Goal: Task Accomplishment & Management: Manage account settings

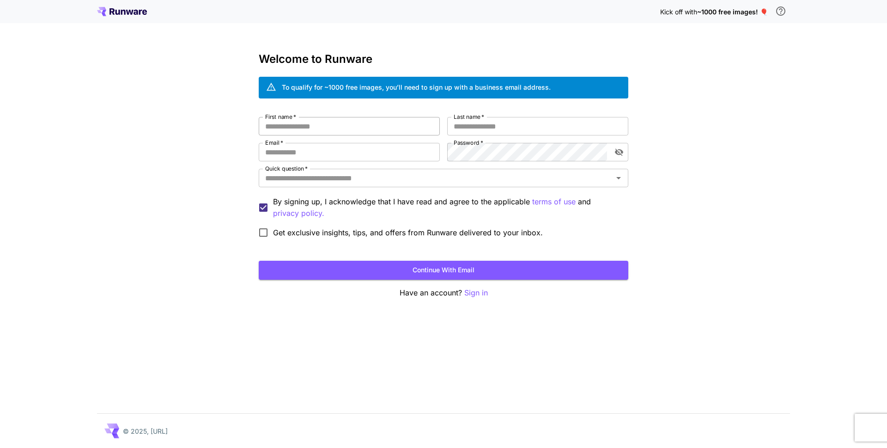
click at [345, 128] on input "First name   *" at bounding box center [349, 126] width 181 height 18
type input "*********"
click at [495, 121] on input "Last name   *" at bounding box center [537, 126] width 181 height 18
type input "*******"
click at [296, 152] on input "Email   *" at bounding box center [349, 152] width 181 height 18
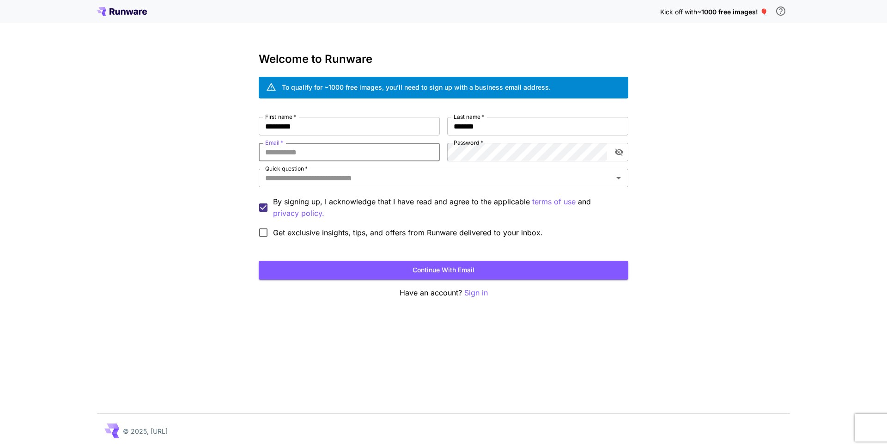
type input "**********"
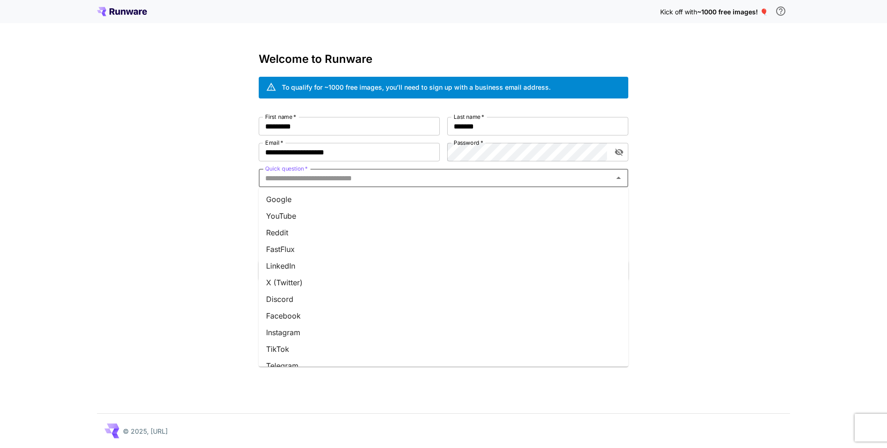
click at [371, 180] on input "Quick question   *" at bounding box center [436, 177] width 349 height 13
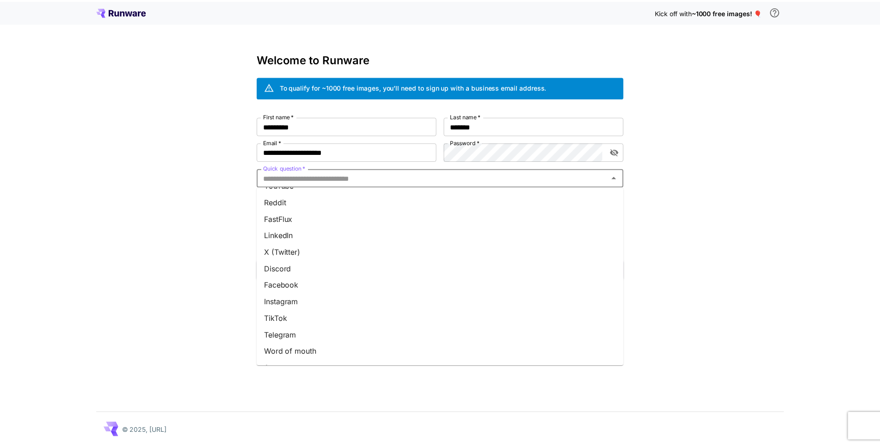
scroll to position [46, 0]
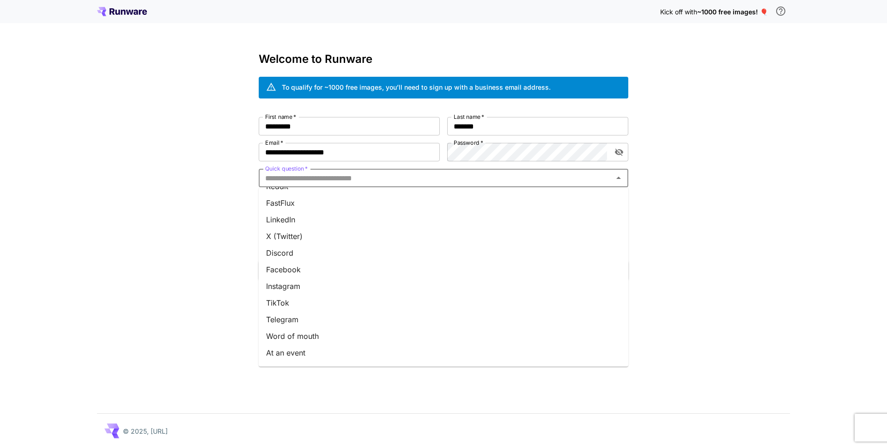
click at [304, 337] on li "Word of mouth" at bounding box center [444, 336] width 370 height 17
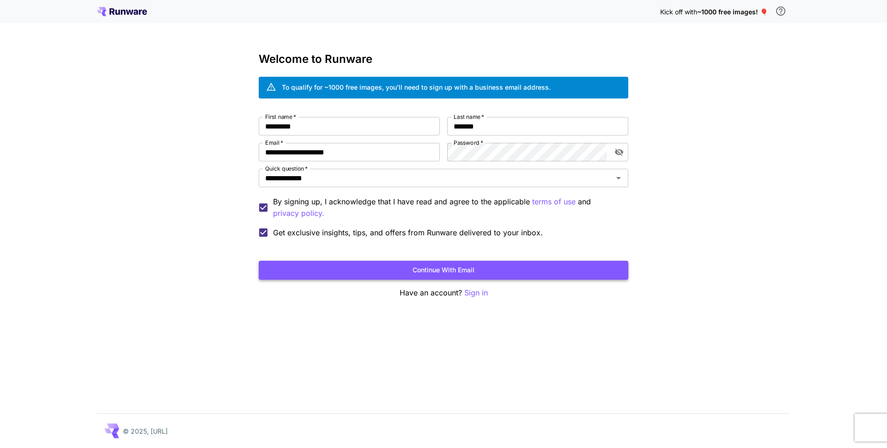
click at [455, 265] on button "Continue with email" at bounding box center [444, 270] width 370 height 19
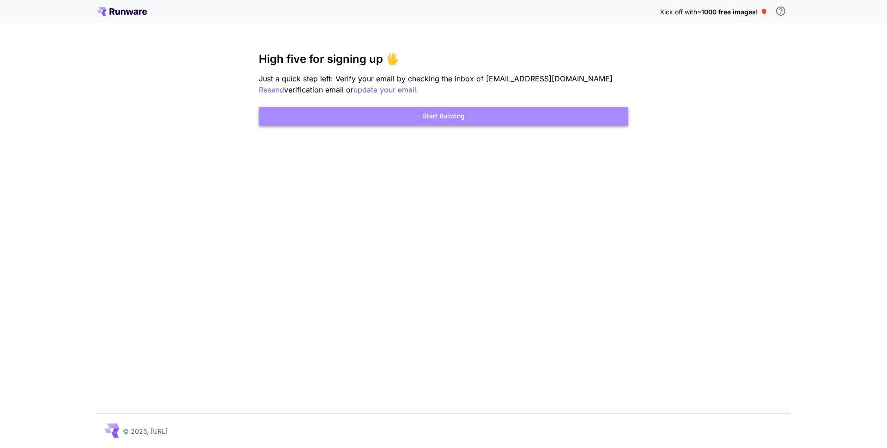
click at [483, 117] on button "Start Building" at bounding box center [444, 116] width 370 height 19
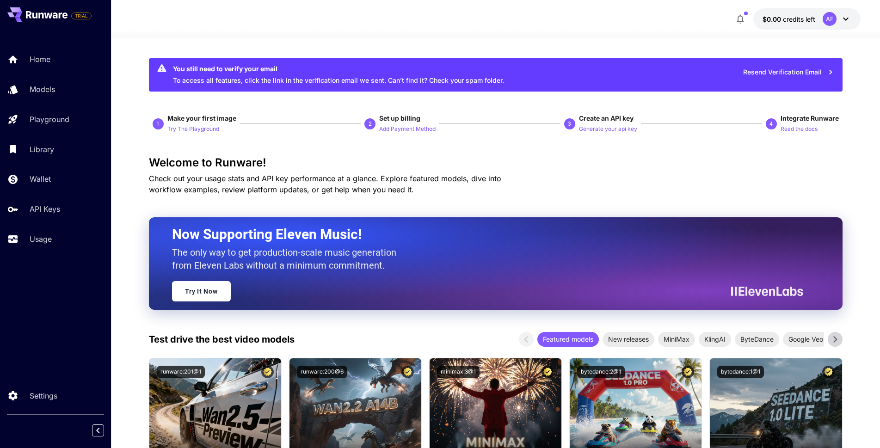
click at [796, 73] on button "Resend Verification Email" at bounding box center [788, 72] width 101 height 19
click at [862, 17] on div "An unexpected error occurred. Please try again later." at bounding box center [797, 25] width 134 height 28
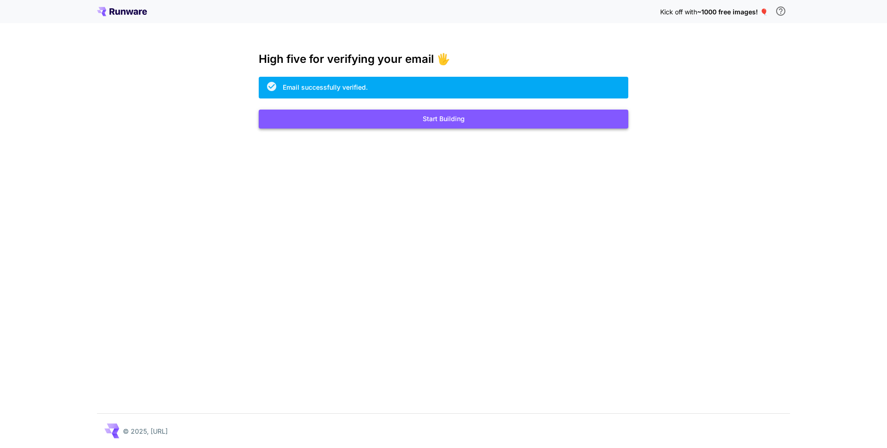
click at [439, 114] on button "Start Building" at bounding box center [444, 119] width 370 height 19
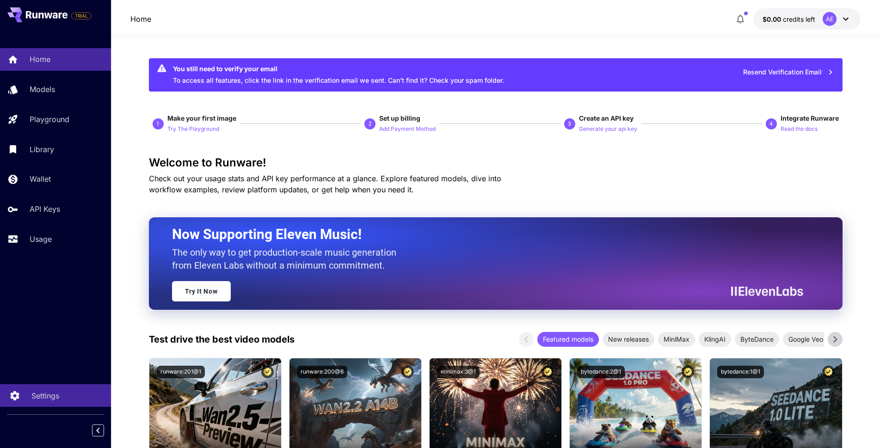
click at [50, 396] on p "Settings" at bounding box center [45, 395] width 28 height 11
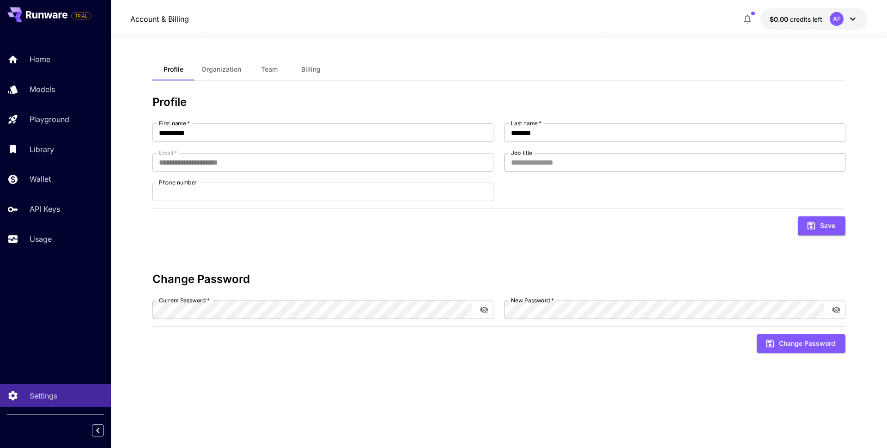
click at [550, 165] on input "Job title" at bounding box center [675, 162] width 341 height 18
click at [545, 186] on div "**********" at bounding box center [499, 162] width 693 height 78
click at [225, 66] on span "Organization" at bounding box center [222, 69] width 40 height 8
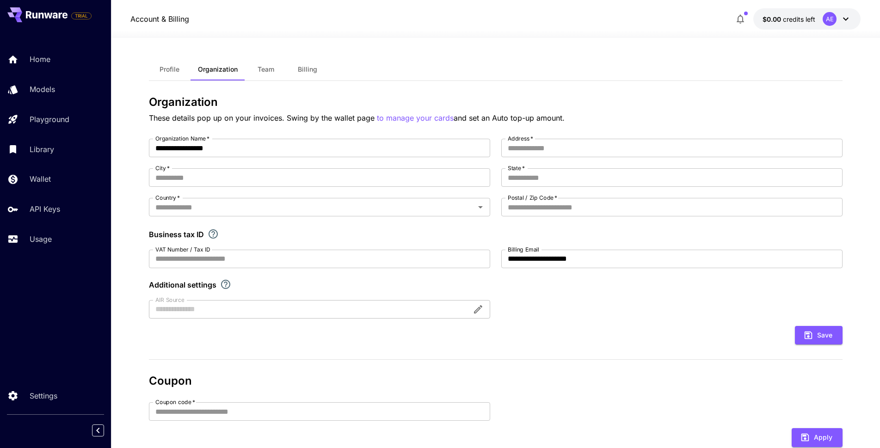
click at [270, 70] on span "Team" at bounding box center [265, 69] width 17 height 8
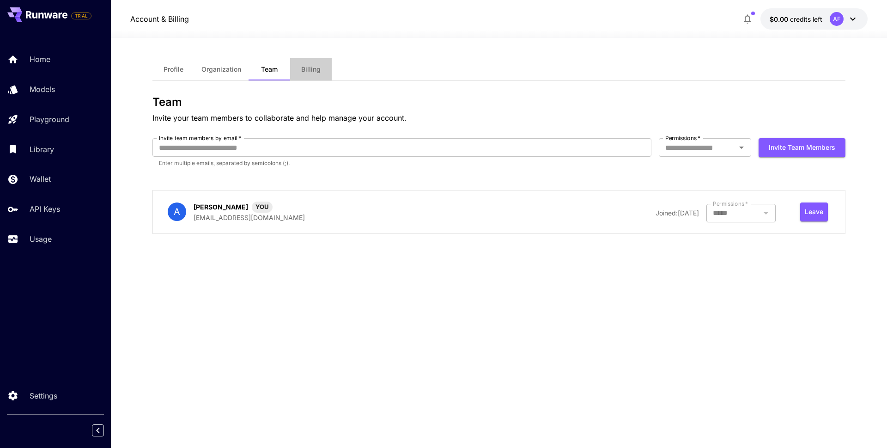
click at [310, 73] on span "Billing" at bounding box center [310, 69] width 19 height 8
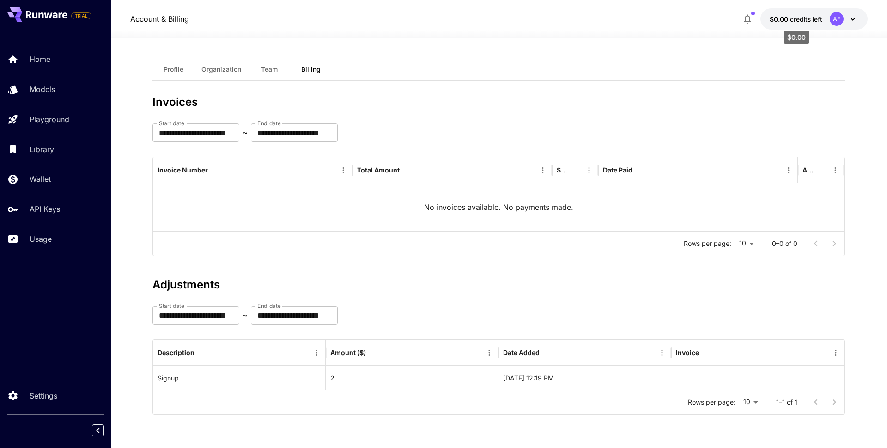
click at [793, 20] on span "credits left" at bounding box center [806, 19] width 32 height 8
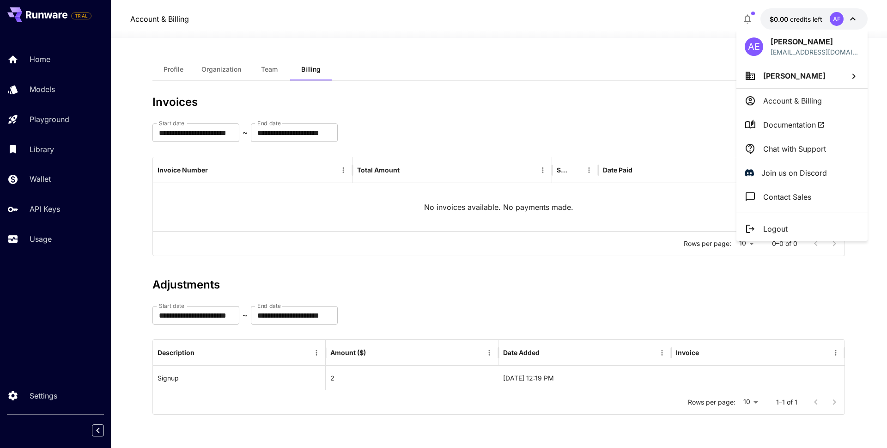
click at [801, 102] on p "Account & Billing" at bounding box center [793, 100] width 59 height 11
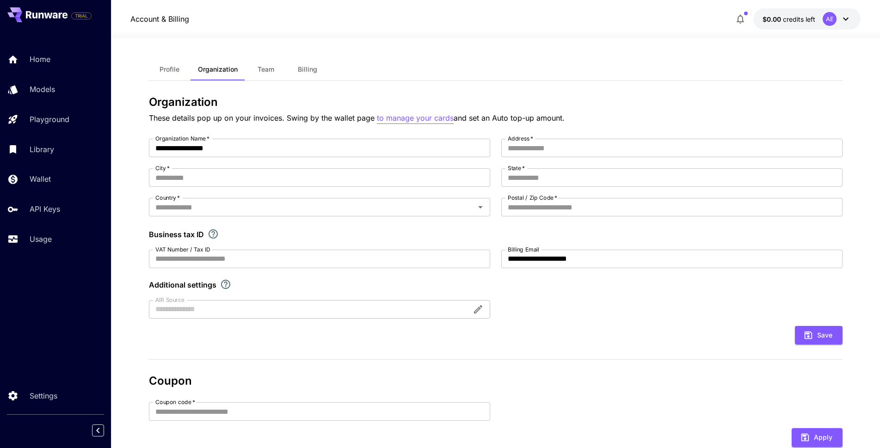
click at [404, 122] on p "to manage your cards" at bounding box center [415, 118] width 77 height 12
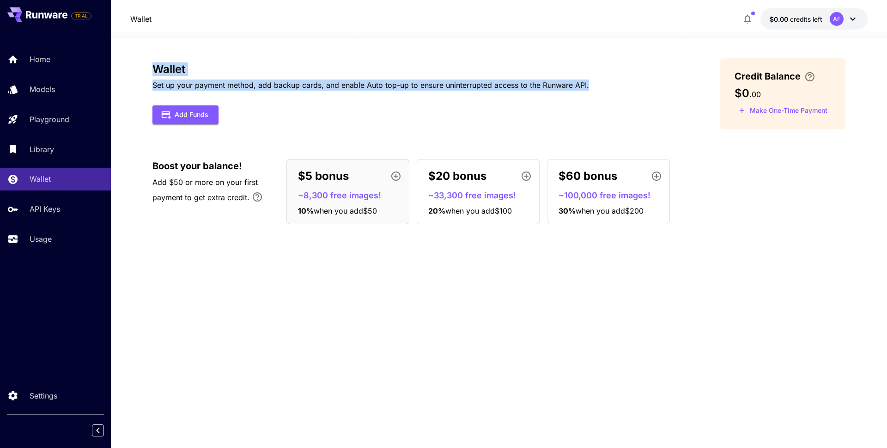
drag, startPoint x: 149, startPoint y: 62, endPoint x: 619, endPoint y: 79, distance: 469.9
click at [619, 79] on section "Wallet Set up your payment method, add backup cards, and enable Auto top-up to …" at bounding box center [499, 243] width 777 height 410
click at [619, 79] on div "Wallet Set up your payment method, add backup cards, and enable Auto top-up to …" at bounding box center [499, 93] width 693 height 71
drag, startPoint x: 630, startPoint y: 83, endPoint x: 134, endPoint y: 59, distance: 496.1
click at [134, 59] on section "Wallet Set up your payment method, add backup cards, and enable Auto top-up to …" at bounding box center [499, 243] width 777 height 410
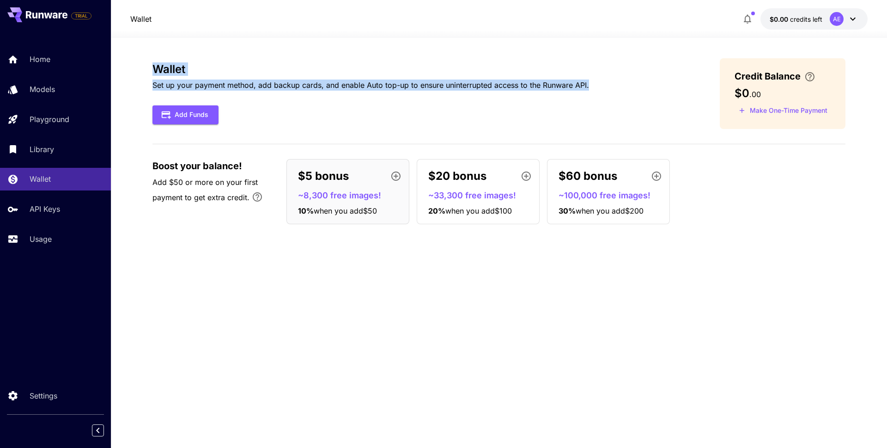
click at [134, 59] on section "Wallet Set up your payment method, add backup cards, and enable Auto top-up to …" at bounding box center [499, 243] width 777 height 410
drag, startPoint x: 133, startPoint y: 61, endPoint x: 605, endPoint y: 84, distance: 473.0
click at [605, 84] on section "Wallet Set up your payment method, add backup cards, and enable Auto top-up to …" at bounding box center [499, 243] width 777 height 410
click at [605, 84] on div "Wallet Set up your payment method, add backup cards, and enable Auto top-up to …" at bounding box center [499, 93] width 693 height 71
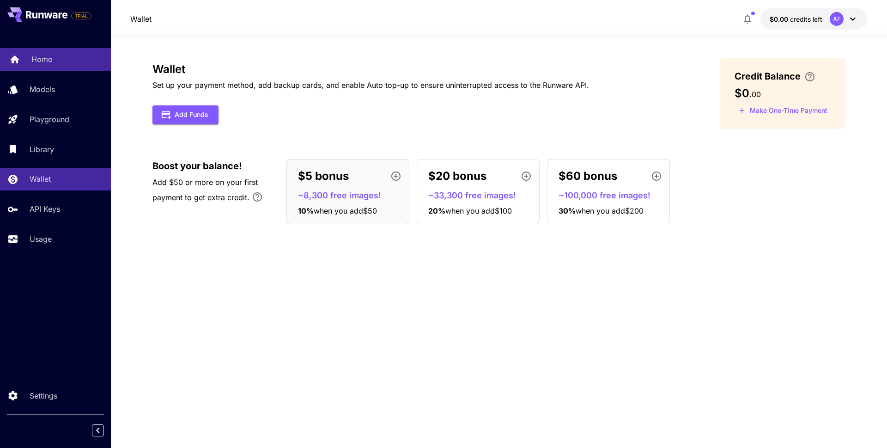
click at [42, 56] on p "Home" at bounding box center [41, 59] width 21 height 11
